Goal: Information Seeking & Learning: Learn about a topic

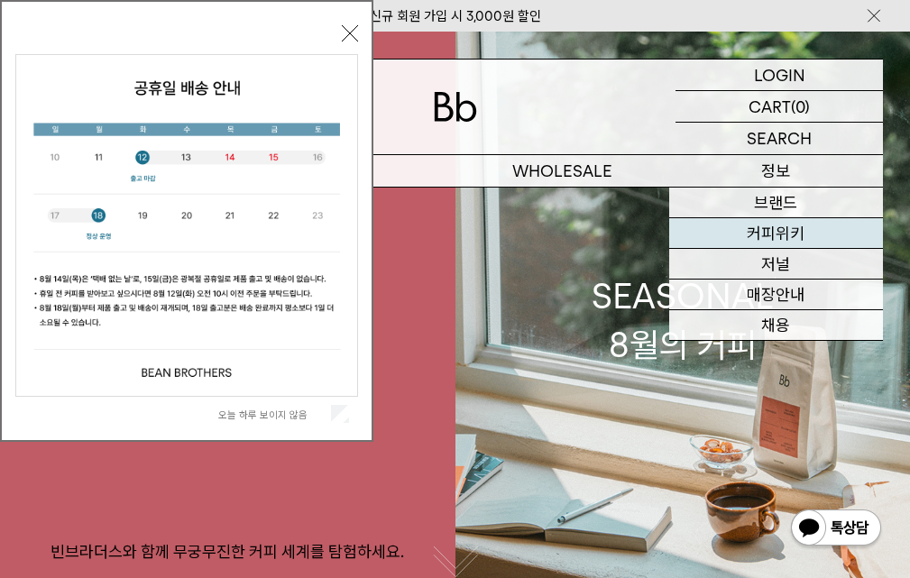
click at [758, 235] on link "커피위키" at bounding box center [777, 233] width 214 height 31
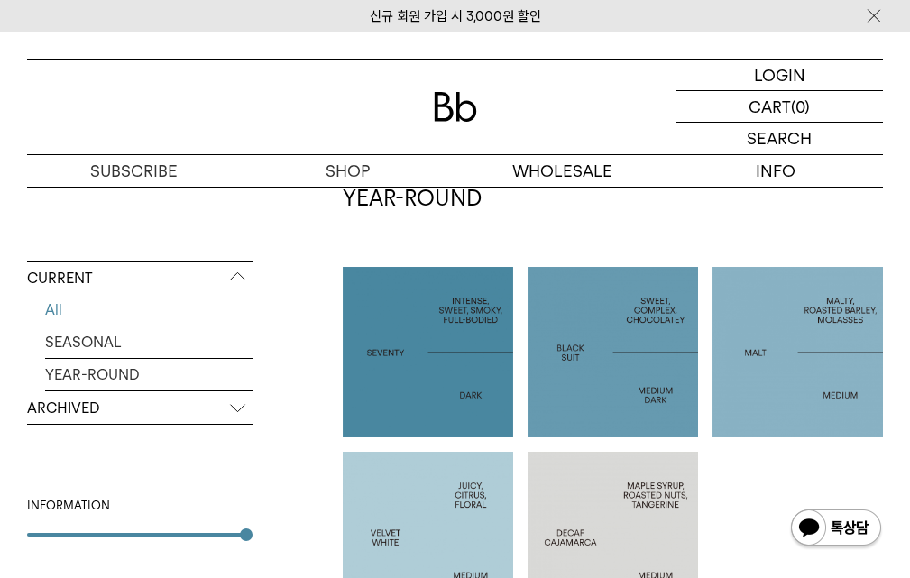
scroll to position [993, 0]
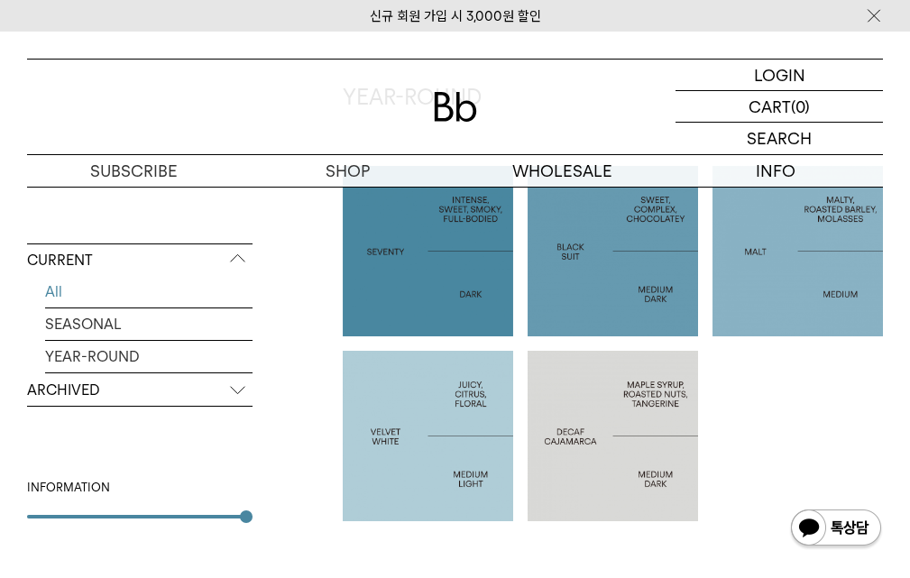
click at [563, 430] on p "DECAF CAJAMARCA" at bounding box center [613, 436] width 171 height 43
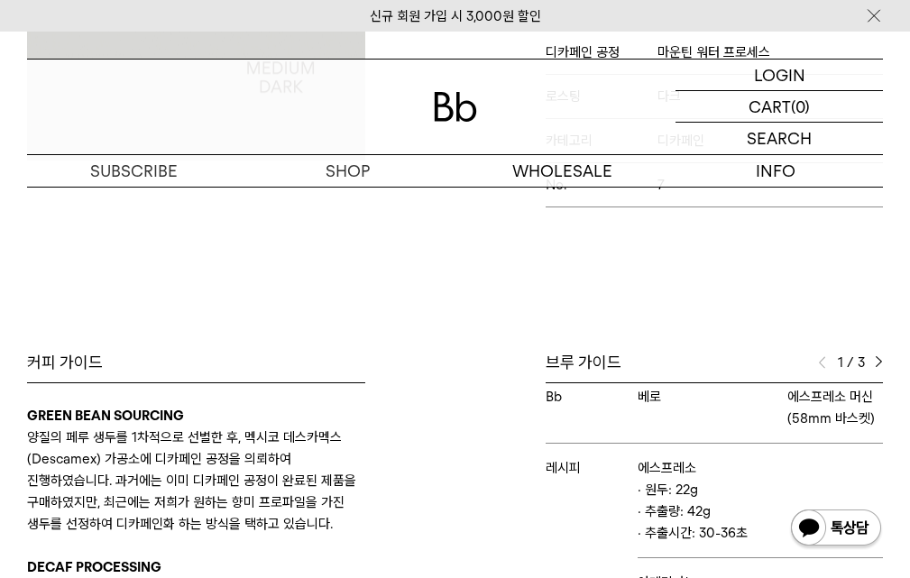
scroll to position [90, 0]
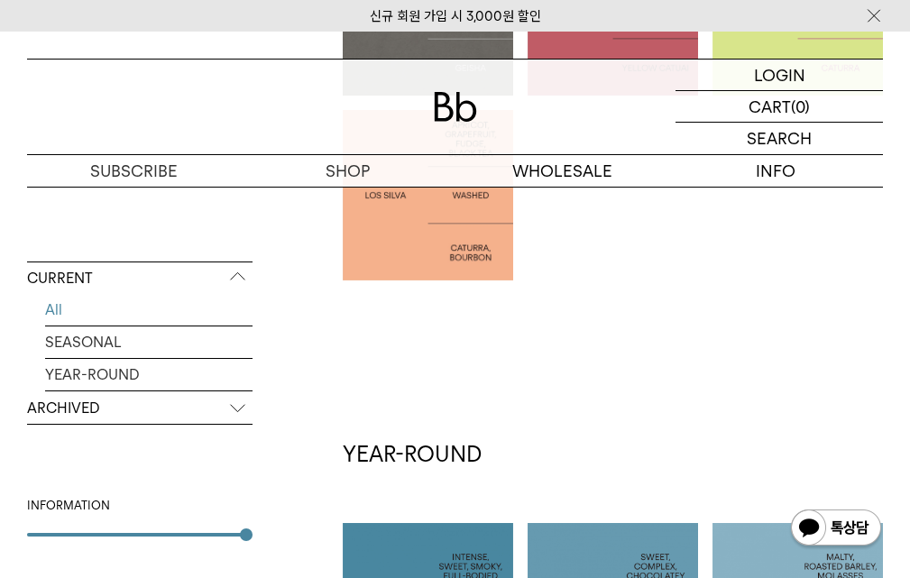
scroll to position [816, 0]
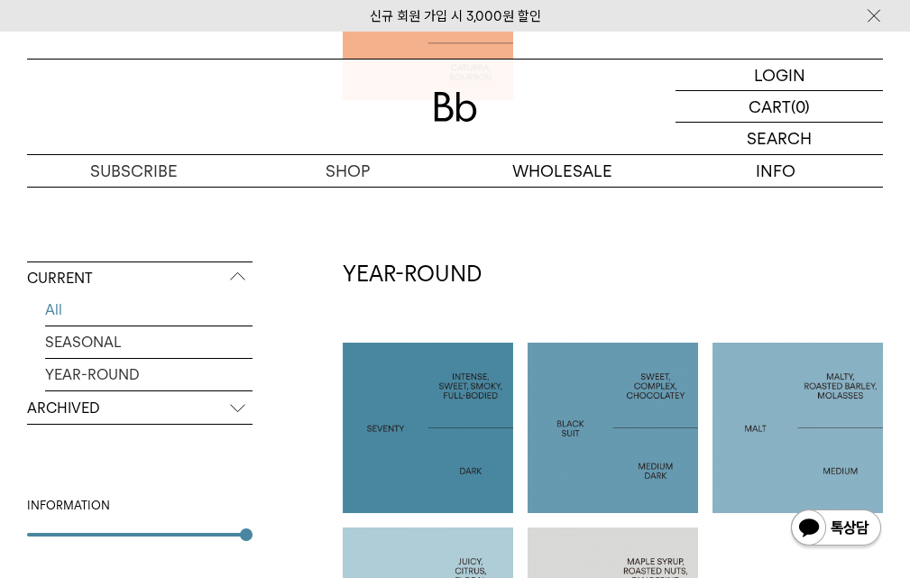
click at [484, 408] on div at bounding box center [428, 428] width 171 height 171
